Goal: Information Seeking & Learning: Learn about a topic

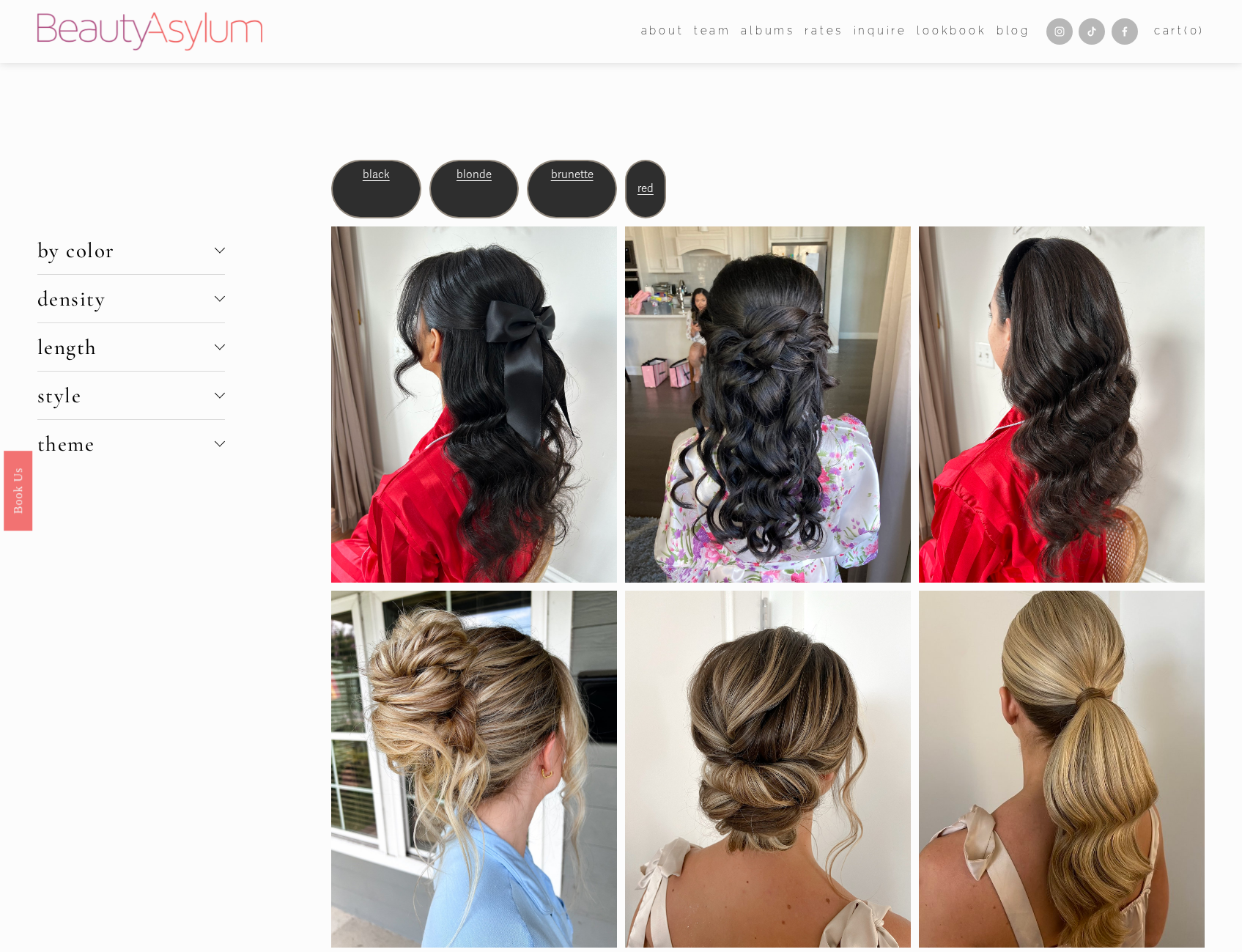
click at [198, 356] on span "length" at bounding box center [126, 347] width 177 height 25
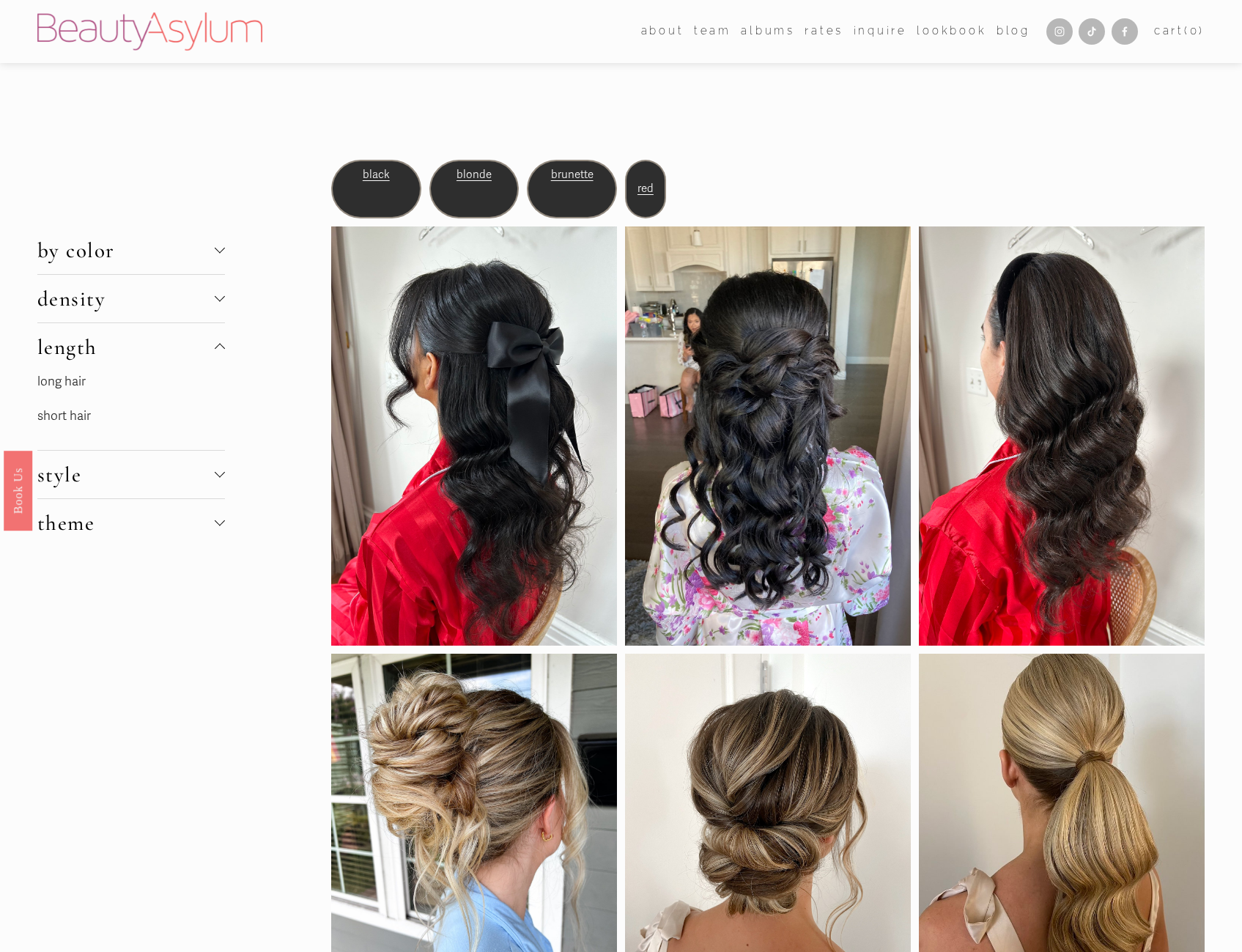
click at [99, 483] on span "style" at bounding box center [126, 475] width 177 height 25
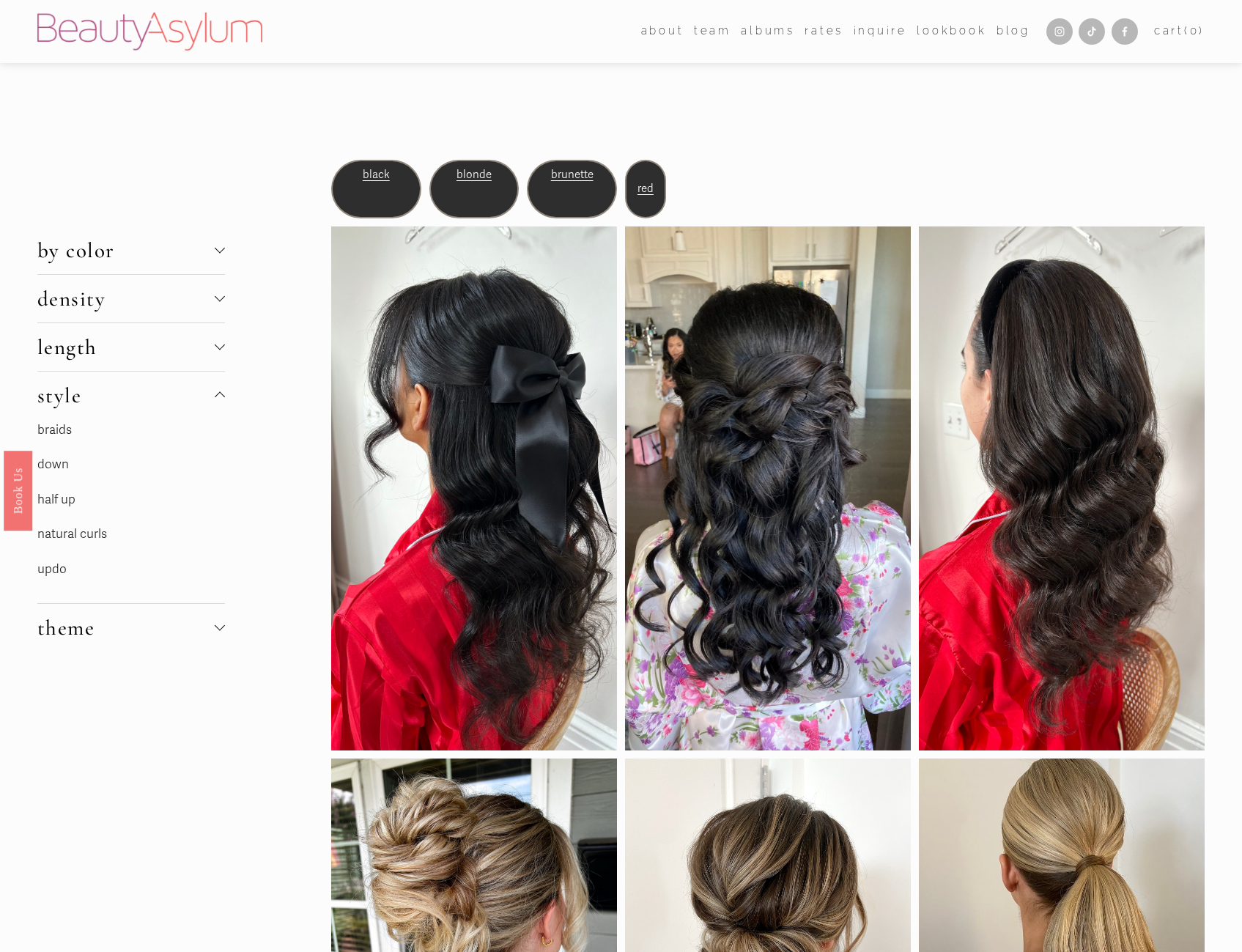
click at [55, 468] on link "down" at bounding box center [53, 464] width 31 height 16
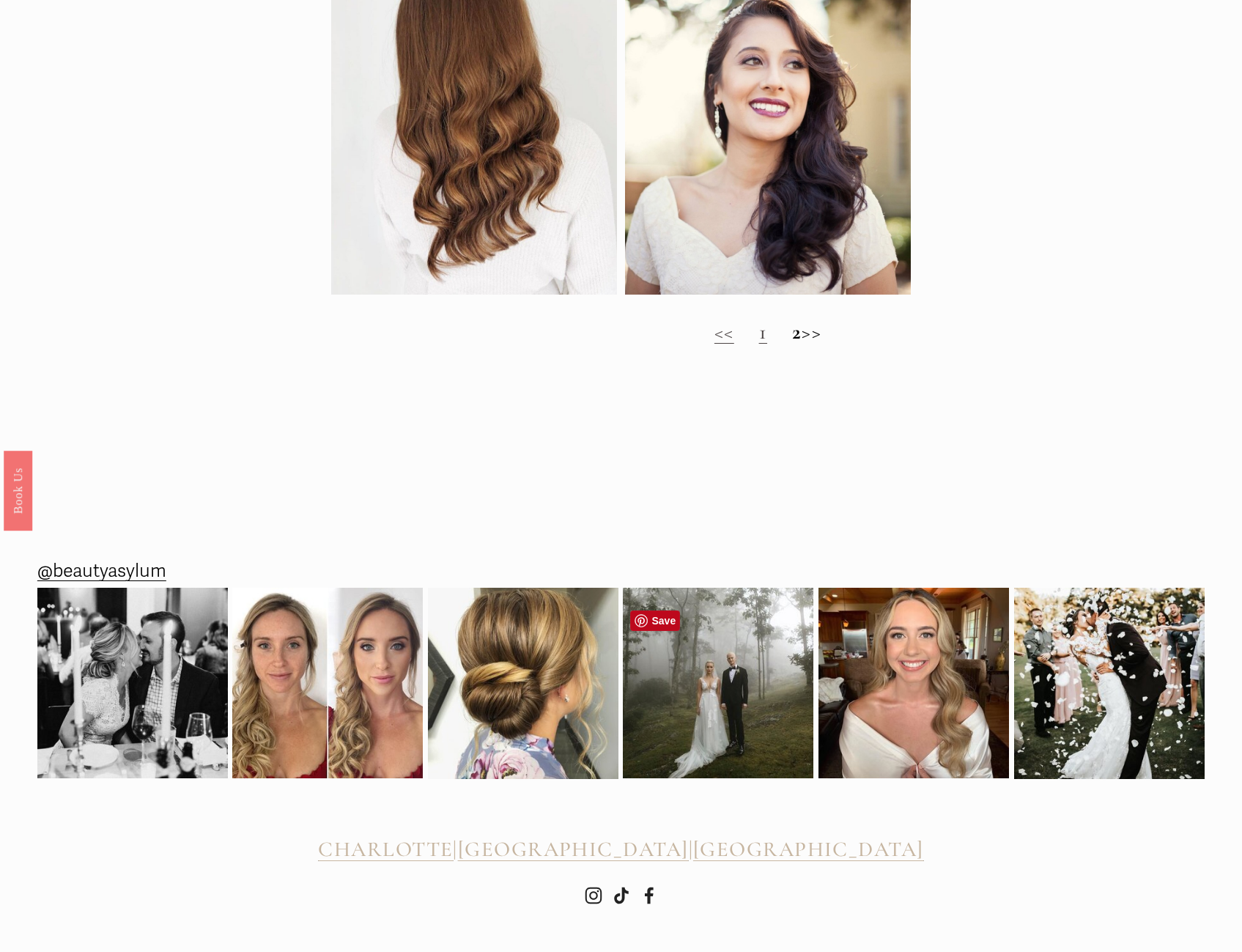
scroll to position [1751, 0]
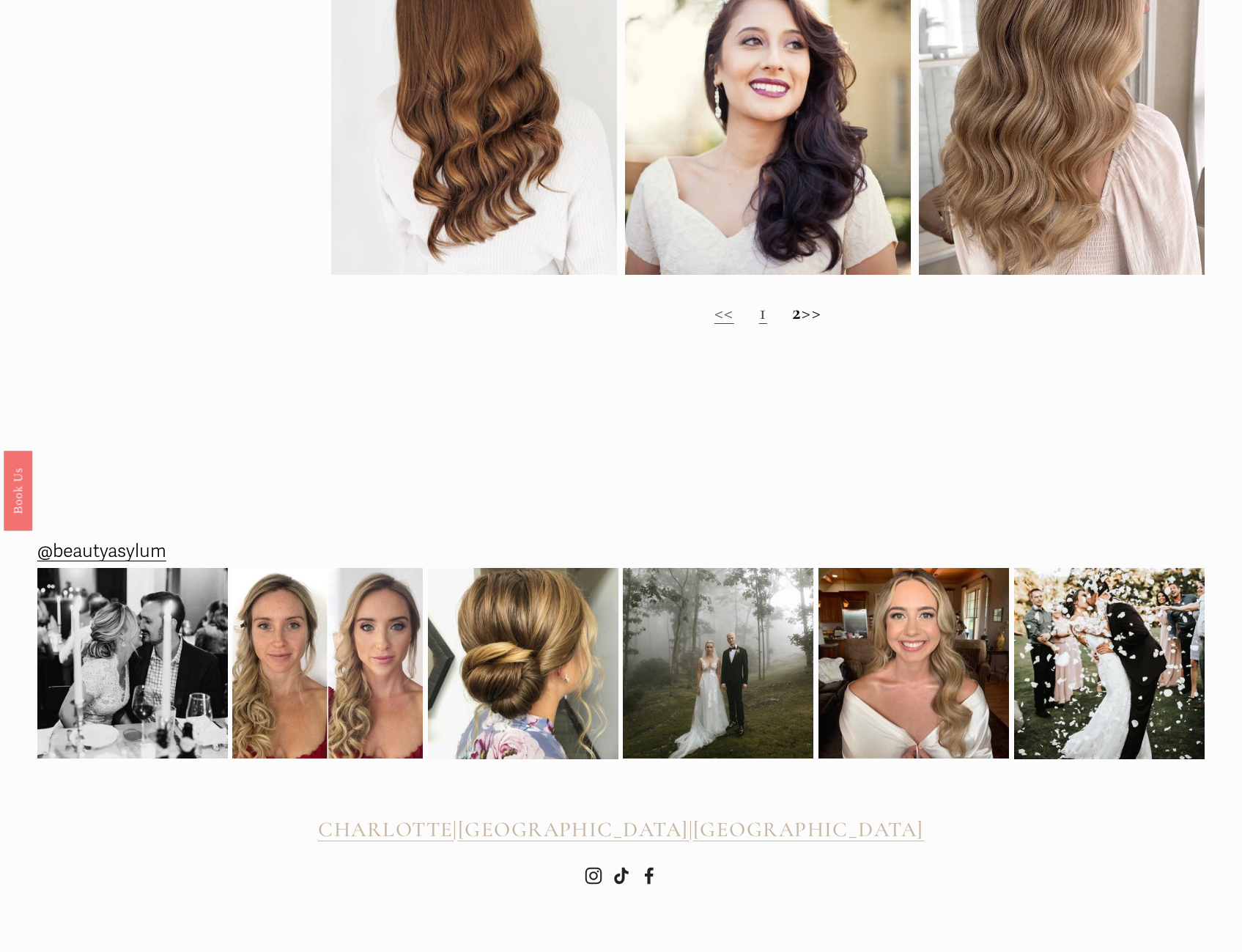
click at [792, 310] on strong "2" at bounding box center [797, 311] width 10 height 25
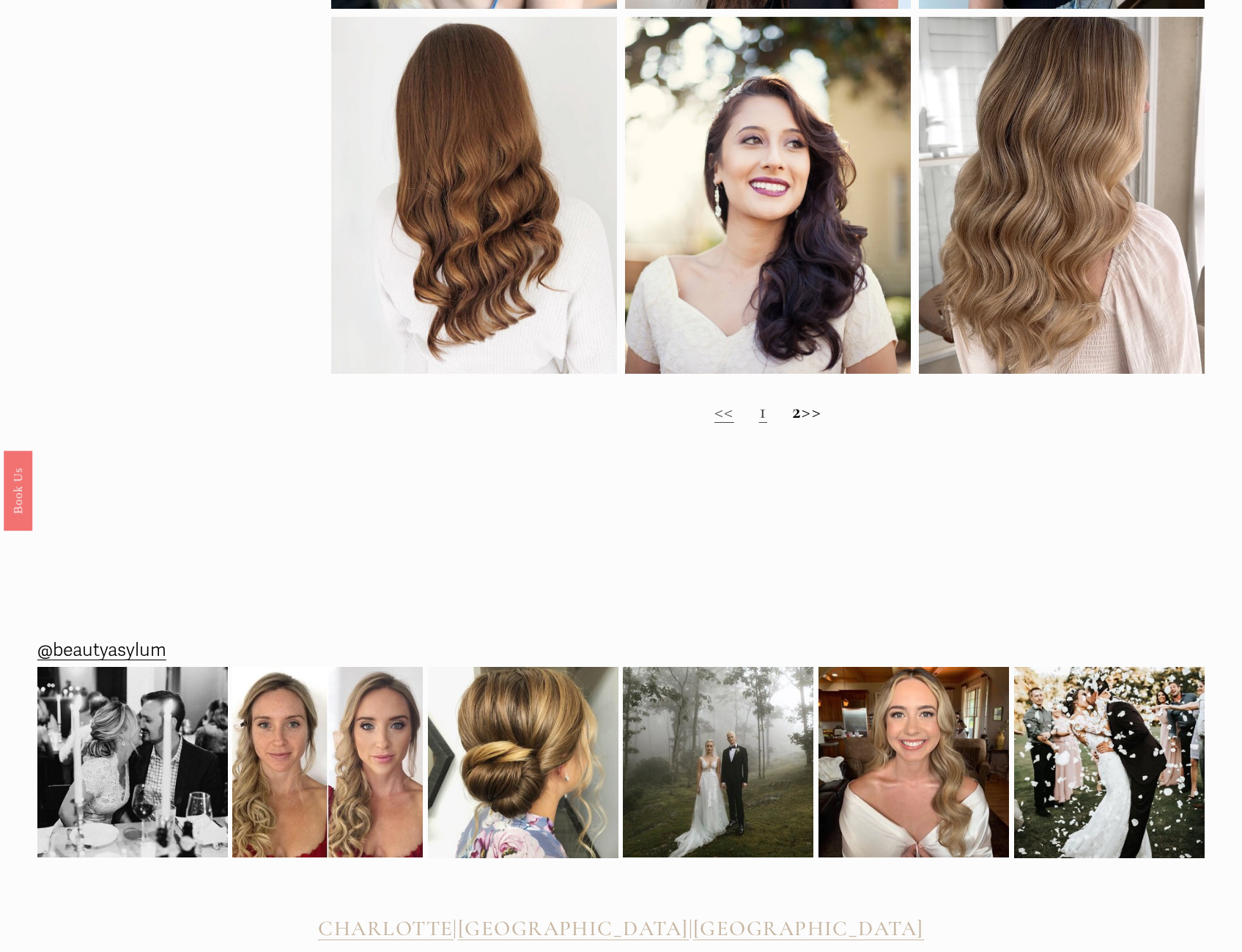
scroll to position [1605, 0]
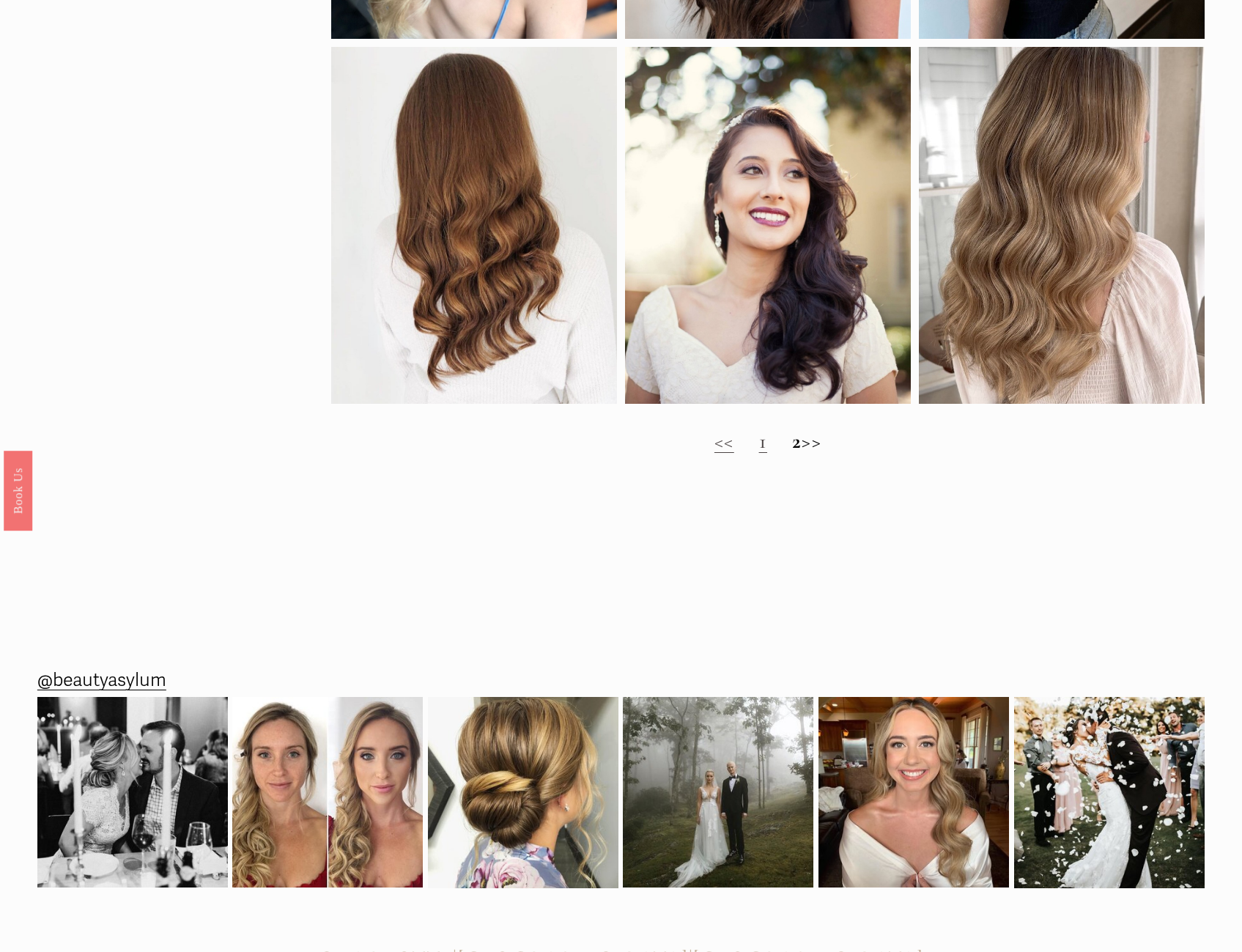
click at [819, 454] on h2 "<< 1 2 >>" at bounding box center [768, 441] width 874 height 25
click at [719, 454] on link "<<" at bounding box center [725, 441] width 19 height 25
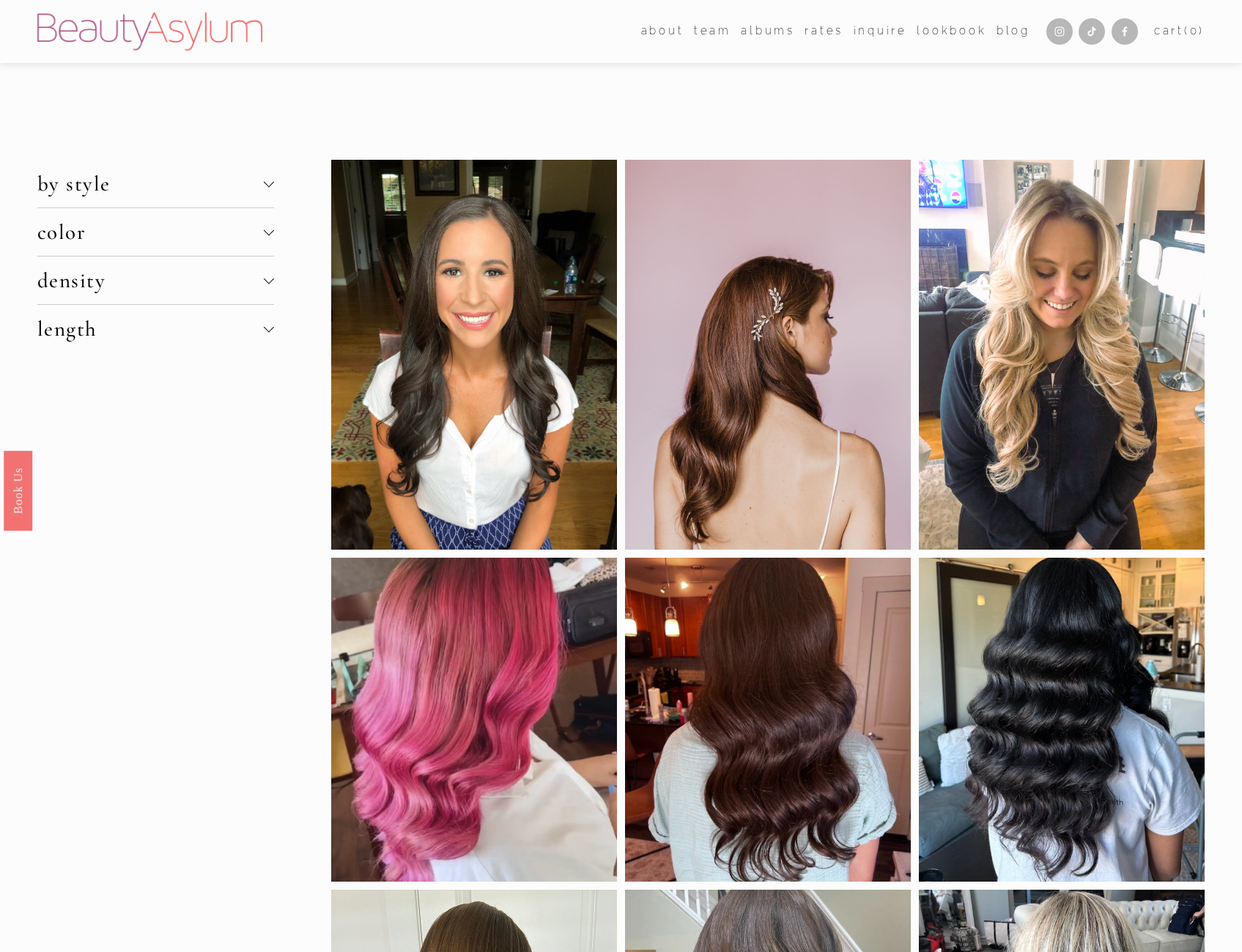
click at [266, 284] on div at bounding box center [269, 281] width 10 height 10
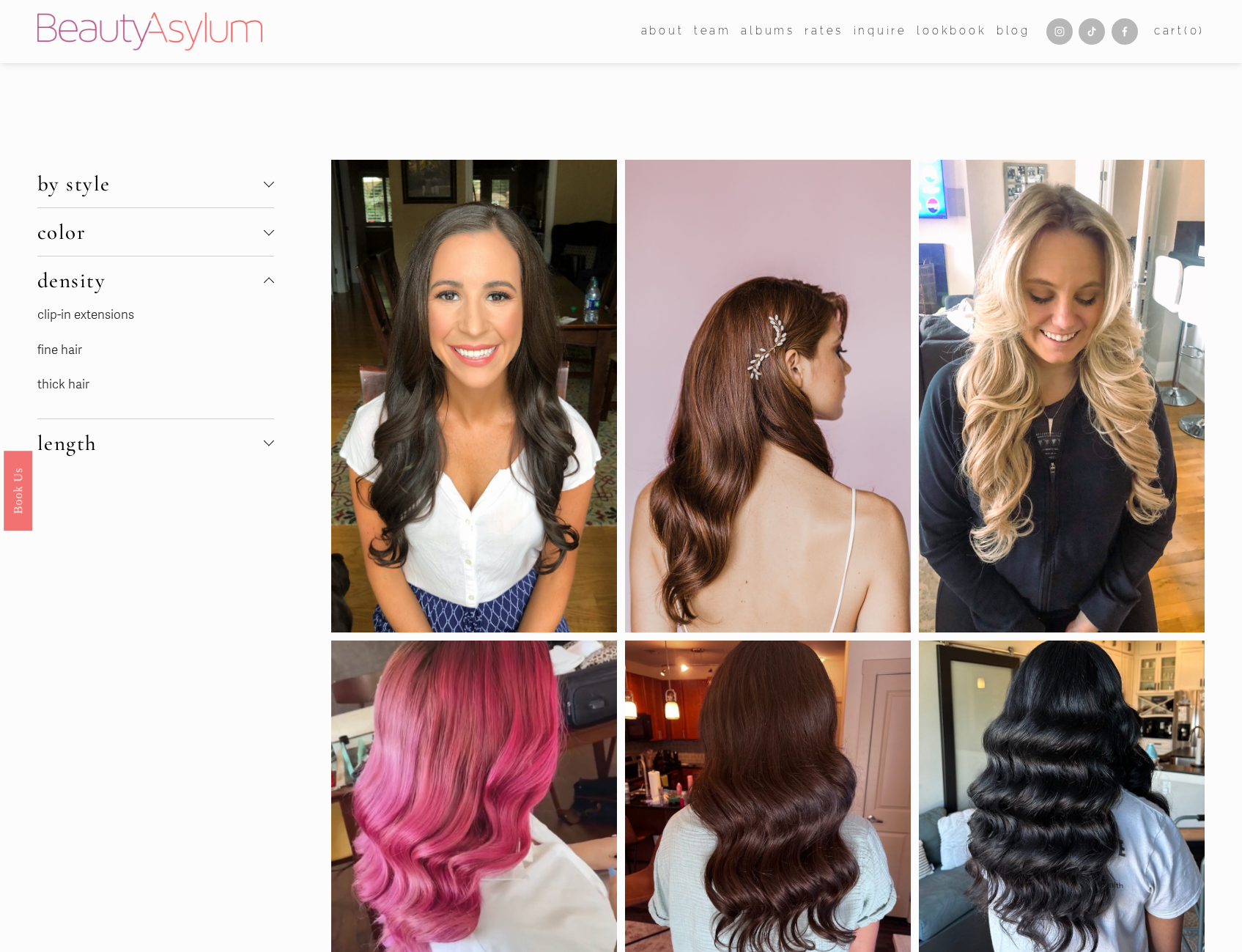
click at [199, 262] on button "density" at bounding box center [156, 281] width 237 height 48
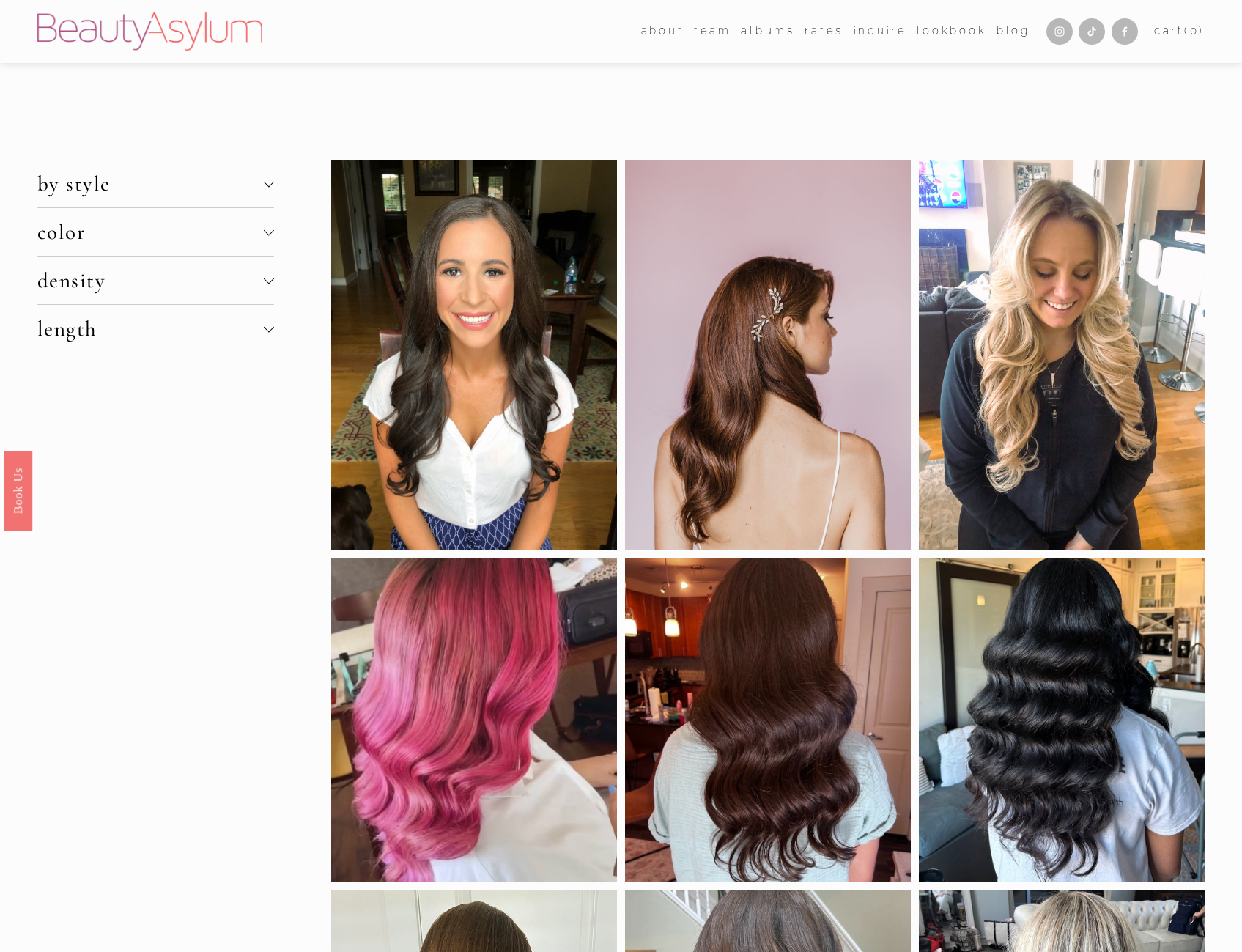
click at [185, 278] on span "density" at bounding box center [150, 280] width 227 height 25
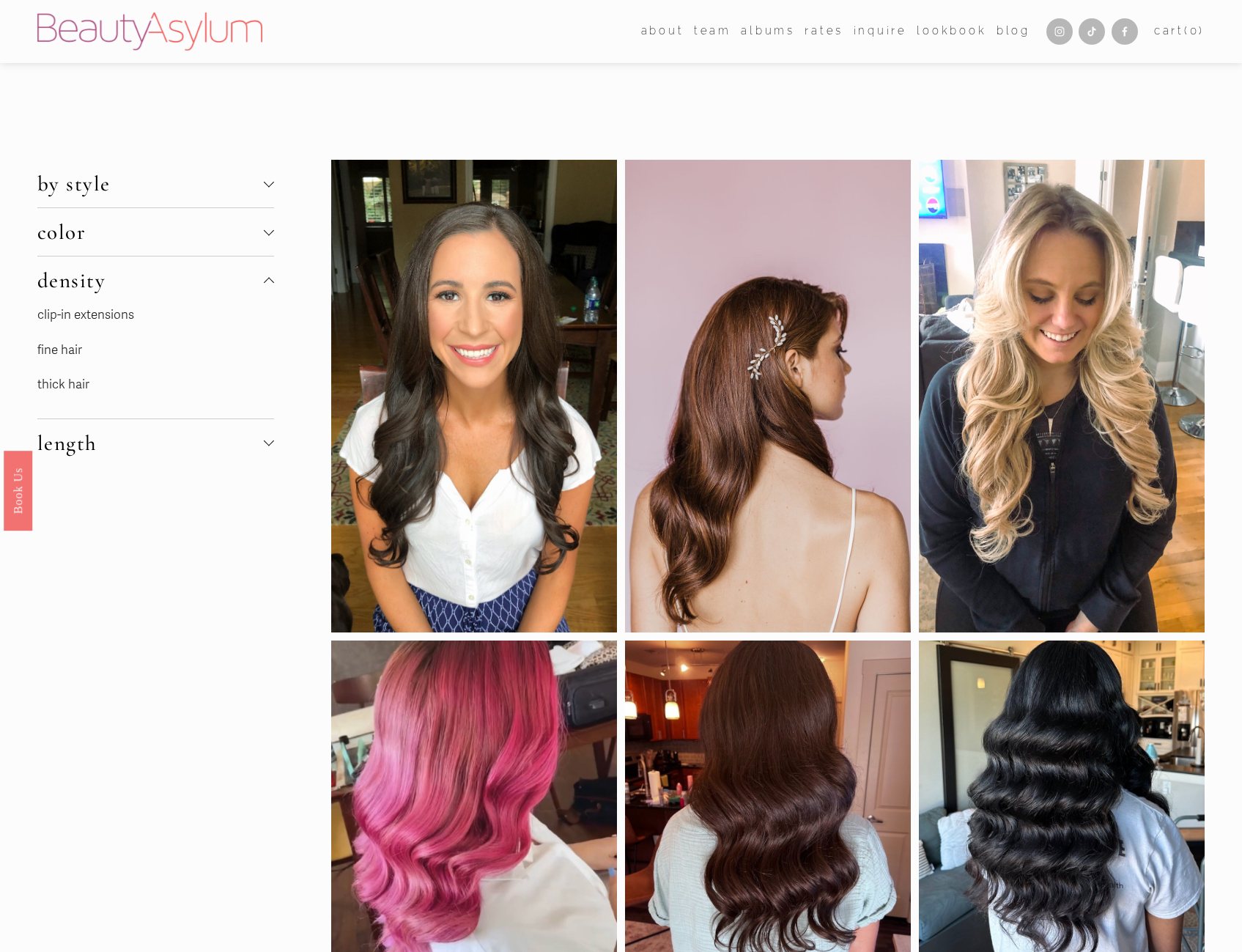
click at [106, 314] on link "clip-in extensions" at bounding box center [85, 314] width 97 height 16
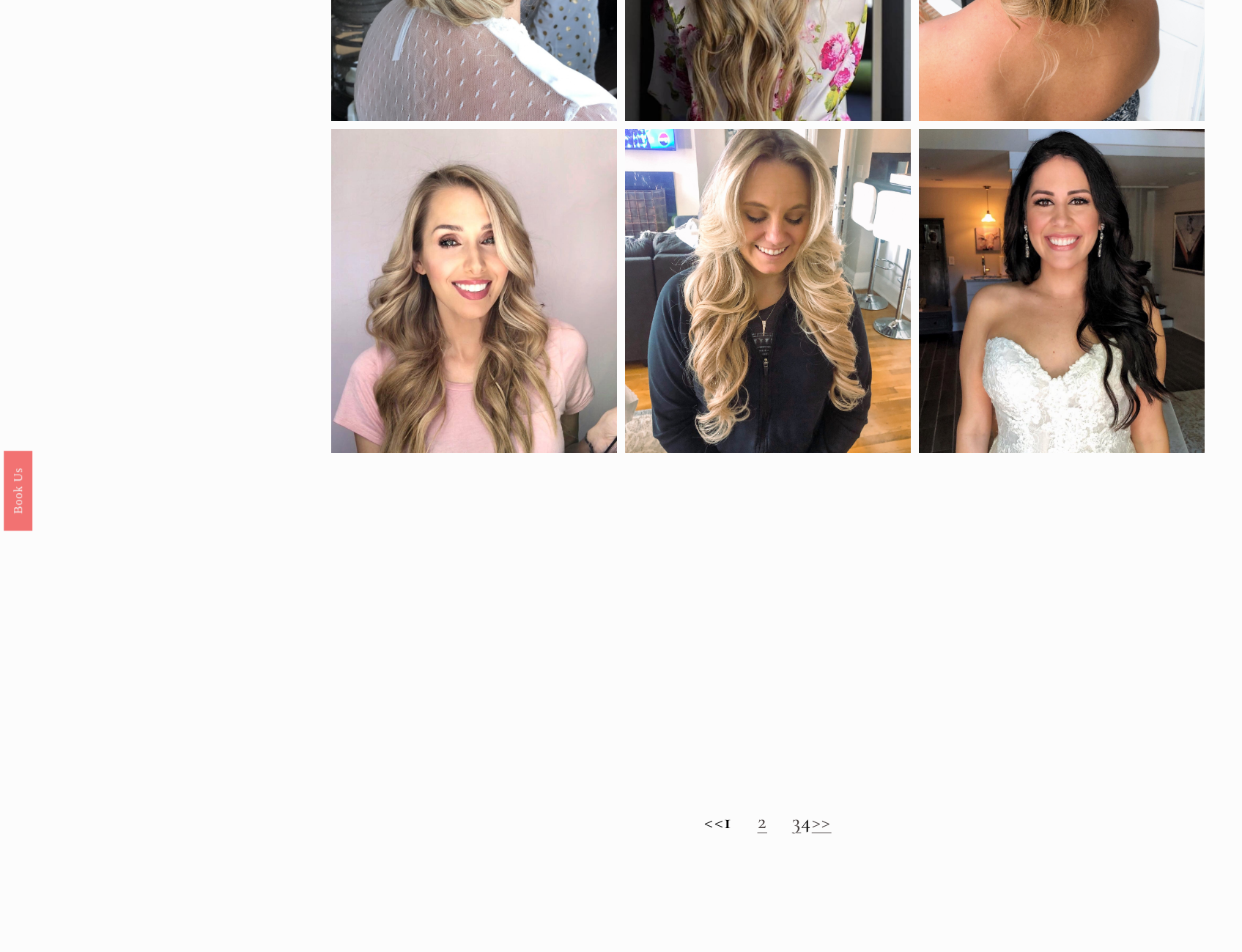
scroll to position [1099, 0]
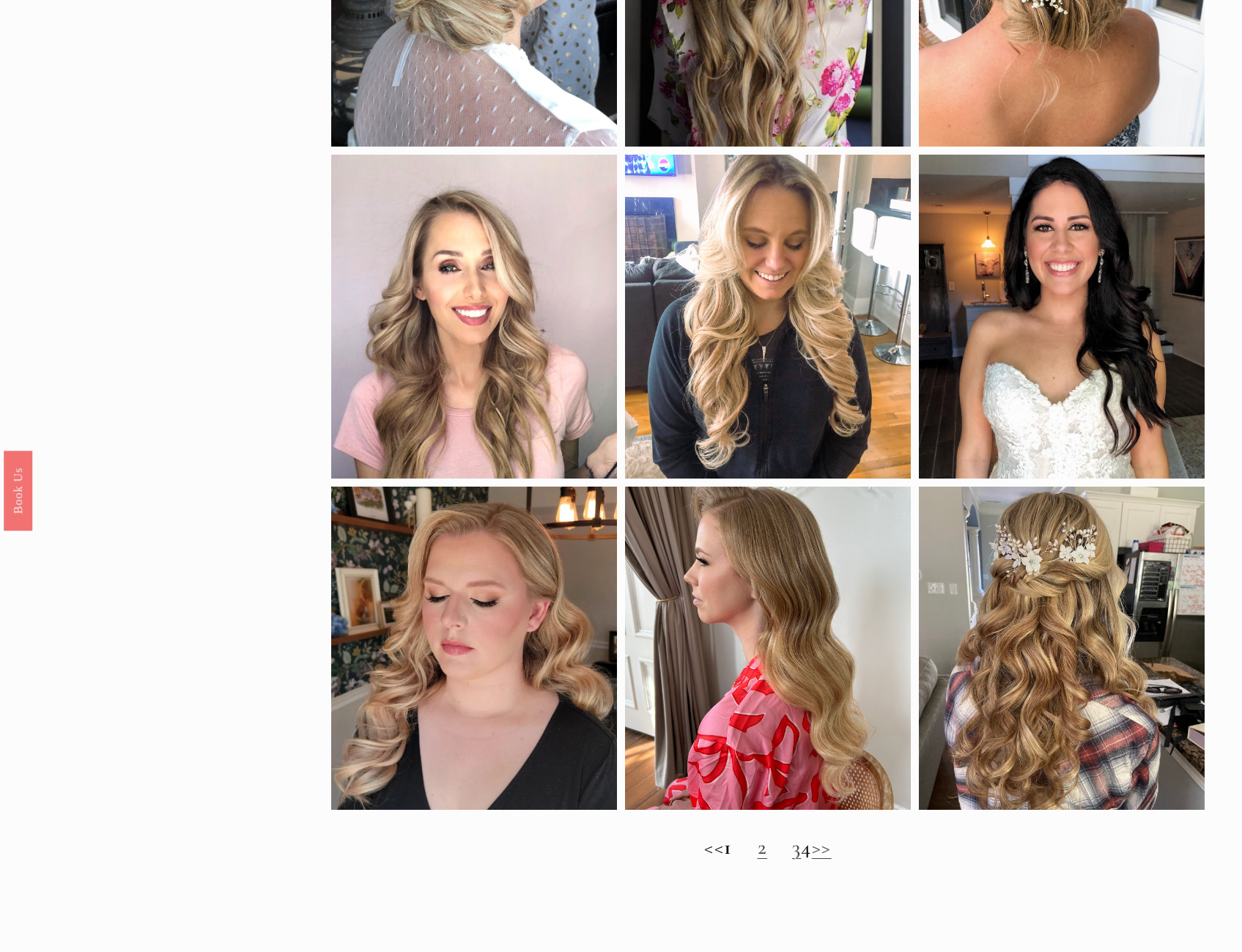
click at [758, 857] on link "2" at bounding box center [762, 846] width 10 height 25
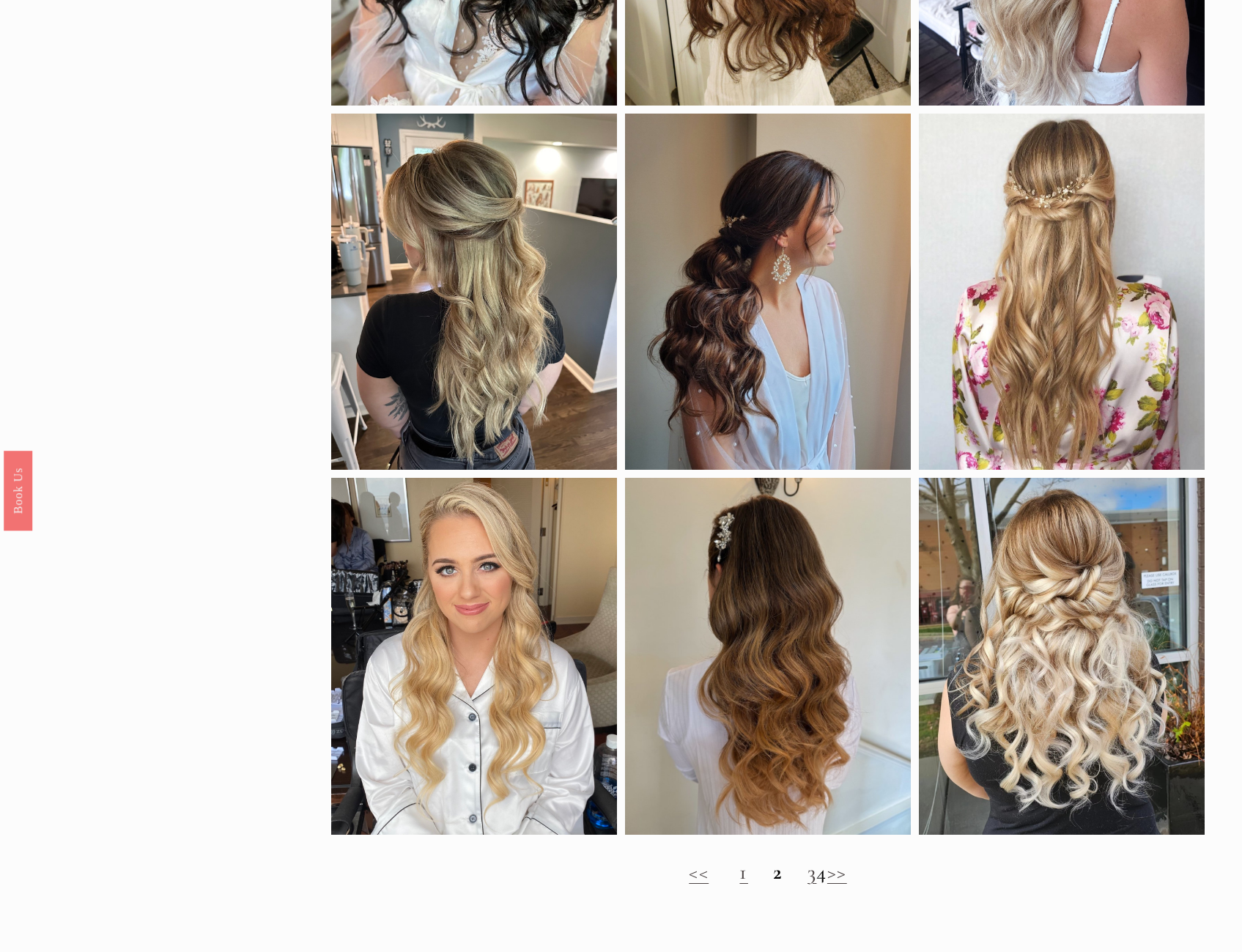
scroll to position [806, 0]
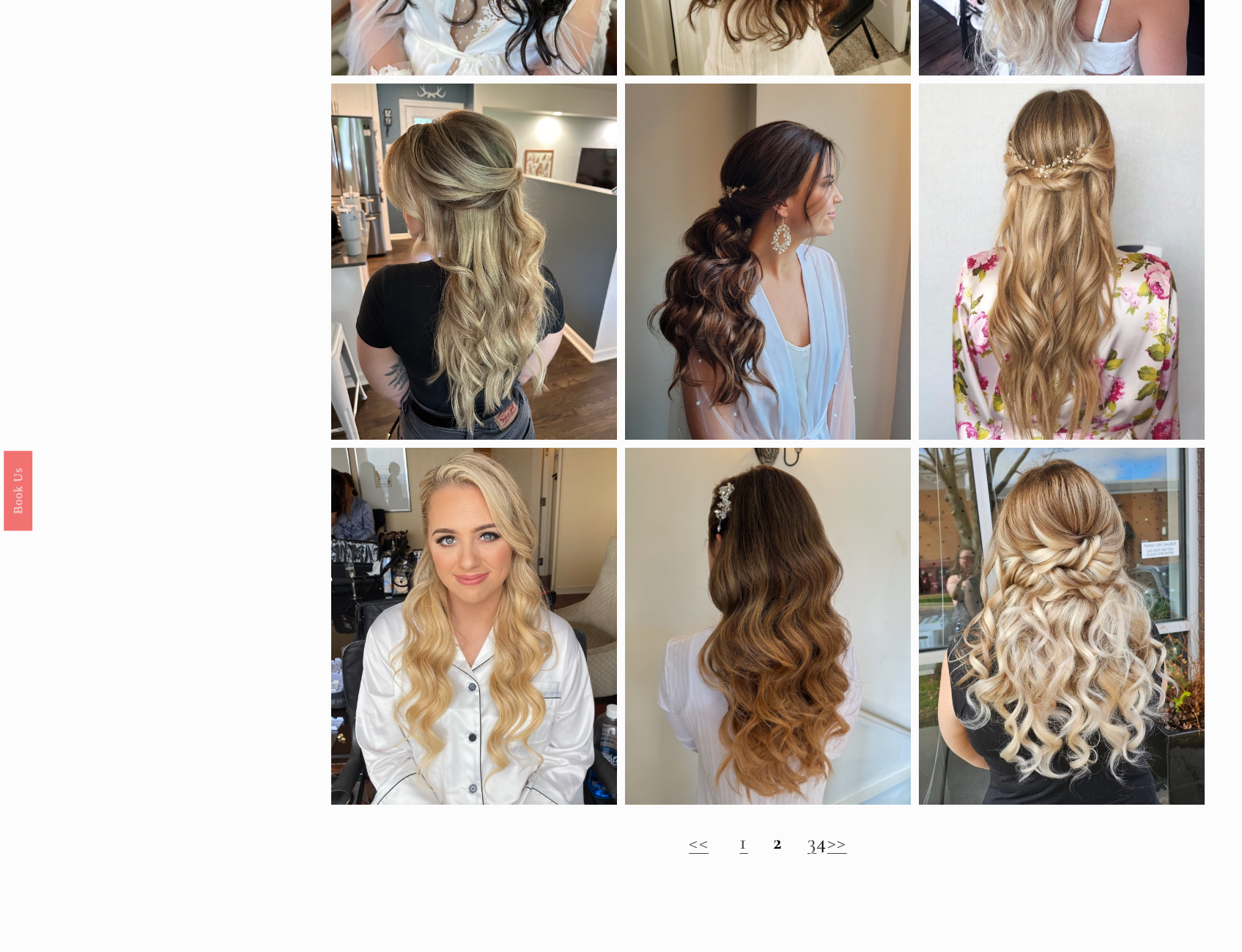
click at [788, 855] on h2 "<< 1 2 3 4 >>" at bounding box center [768, 841] width 874 height 25
click at [808, 852] on link "3" at bounding box center [812, 841] width 9 height 25
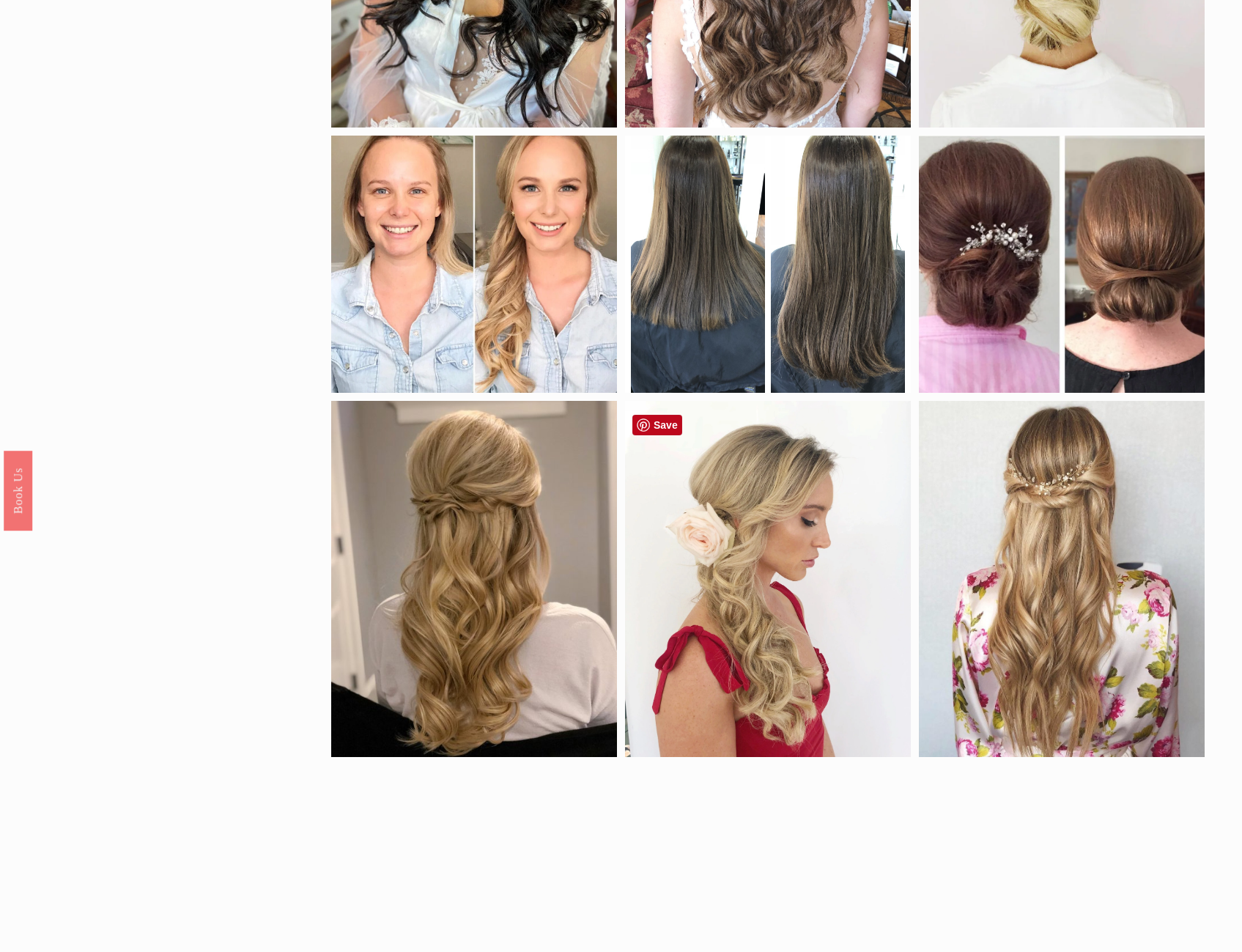
scroll to position [1026, 0]
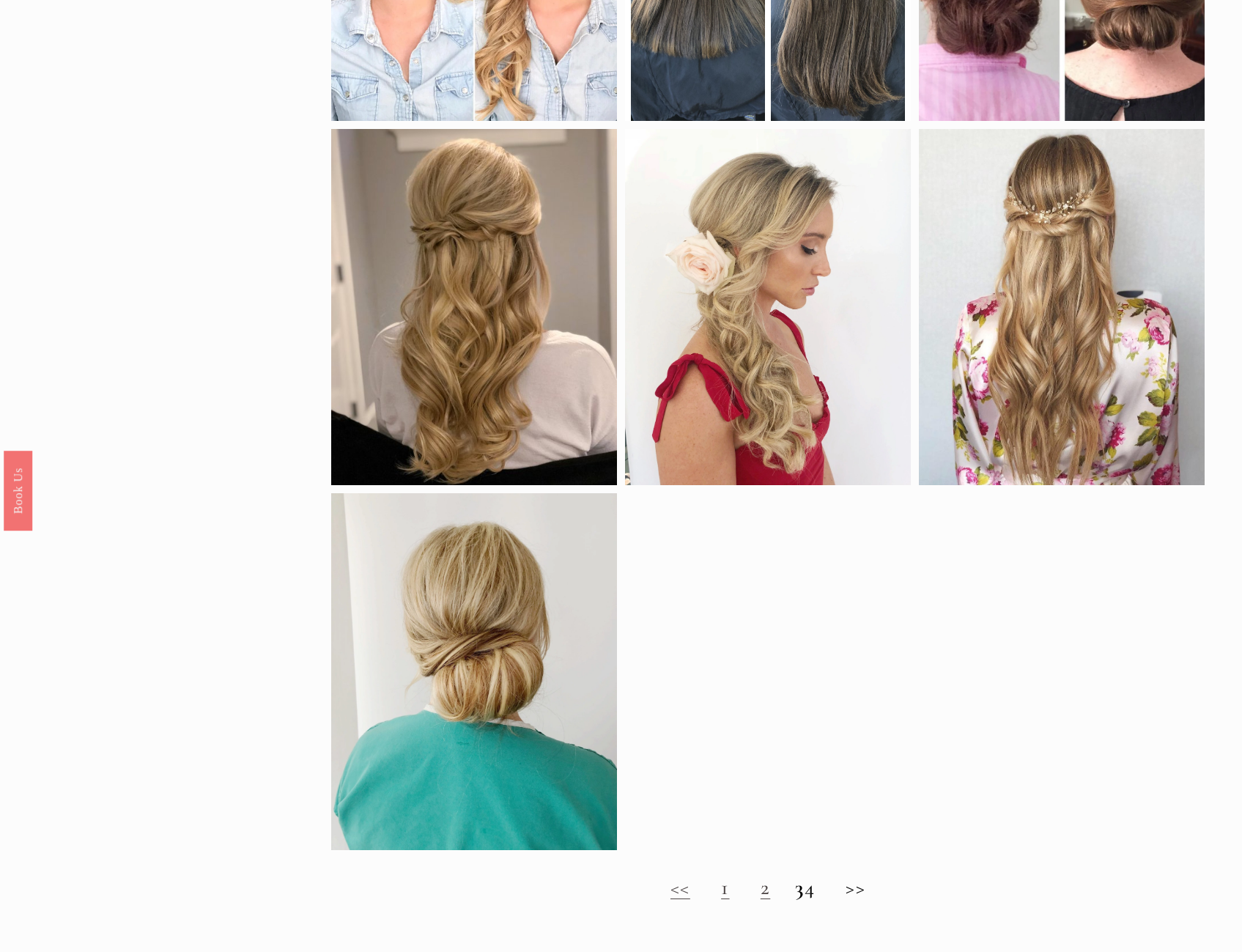
click at [821, 900] on h2 "<< 1 2 3 4 >>" at bounding box center [768, 887] width 874 height 25
click at [821, 900] on h2 "<< 1 2 3 4 >>" at bounding box center [768, 887] width 874 height 25
click at [721, 900] on link "1" at bounding box center [725, 887] width 8 height 25
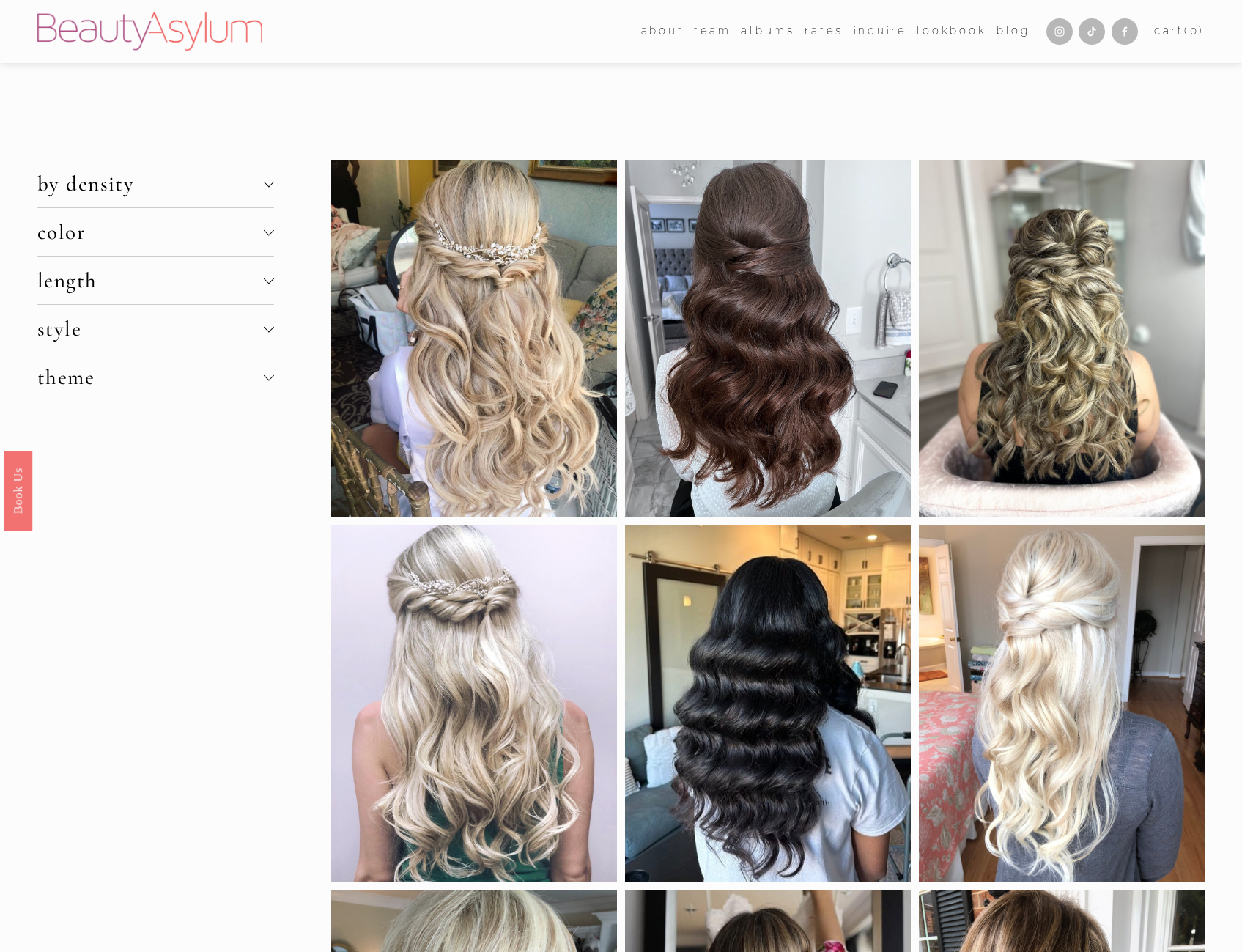
click at [257, 281] on span "length" at bounding box center [150, 280] width 227 height 25
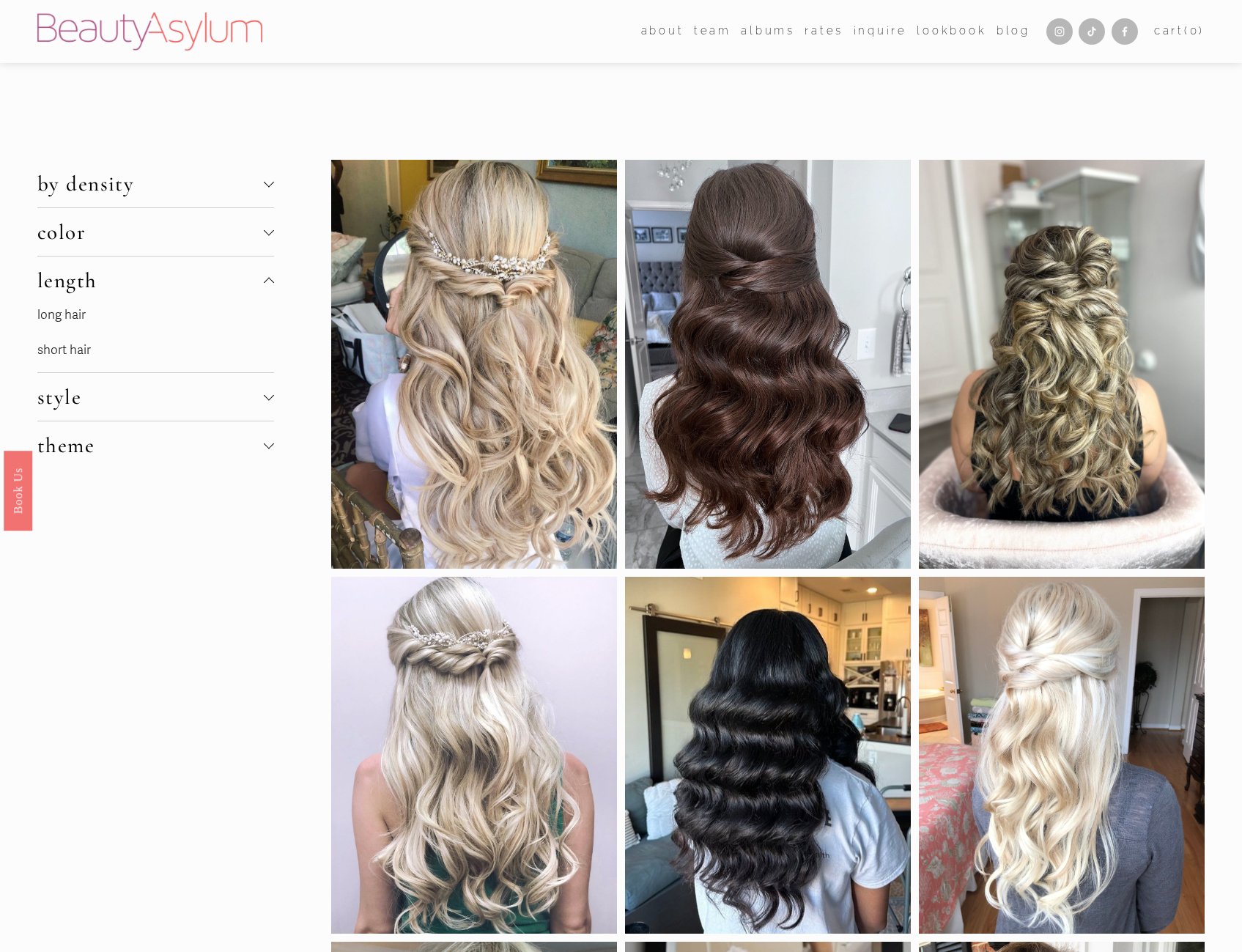
click at [103, 389] on span "style" at bounding box center [150, 397] width 227 height 25
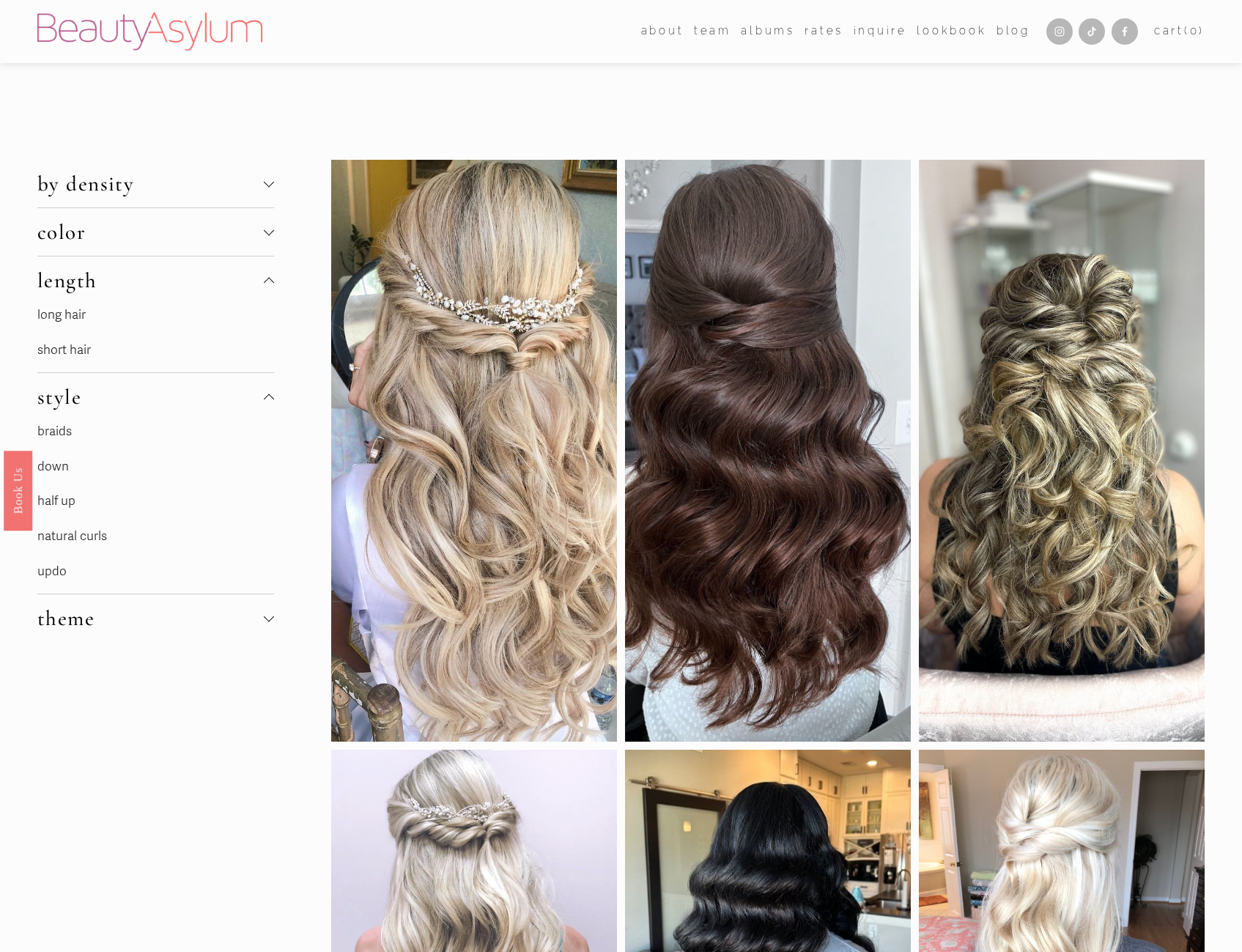
click at [57, 573] on link "updo" at bounding box center [52, 571] width 29 height 16
